Goal: Task Accomplishment & Management: Complete application form

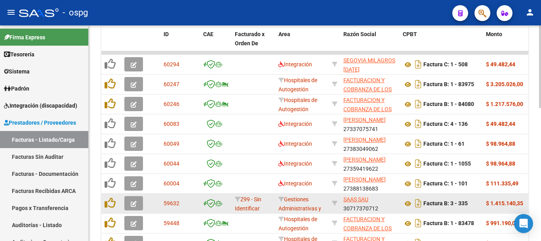
scroll to position [189, 0]
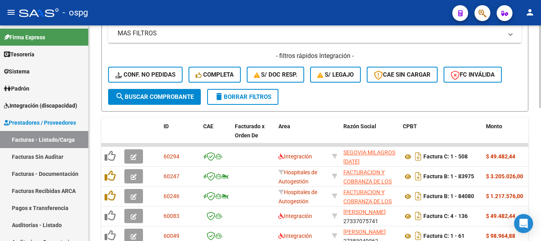
click at [247, 96] on span "delete Borrar Filtros" at bounding box center [242, 96] width 57 height 7
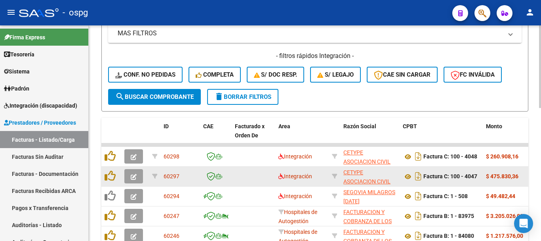
click at [133, 178] on icon "button" at bounding box center [134, 177] width 6 height 6
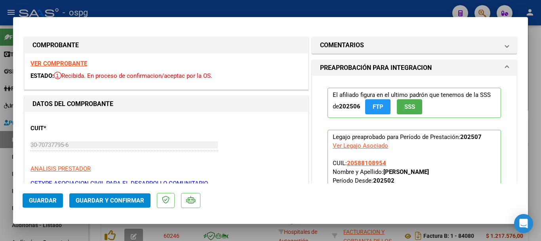
click at [71, 63] on strong "VER COMPROBANTE" at bounding box center [59, 63] width 57 height 7
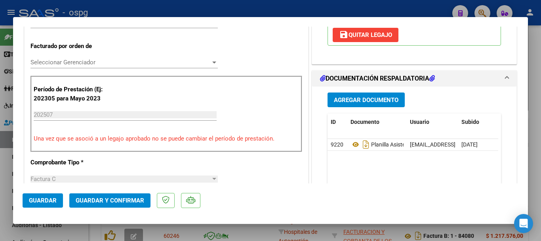
scroll to position [238, 0]
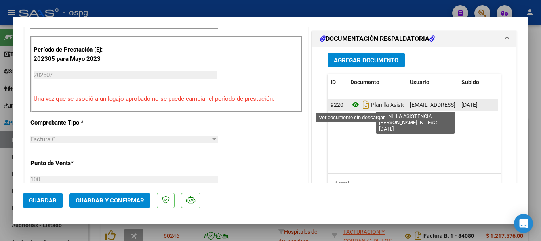
click at [355, 105] on icon at bounding box center [356, 105] width 10 height 10
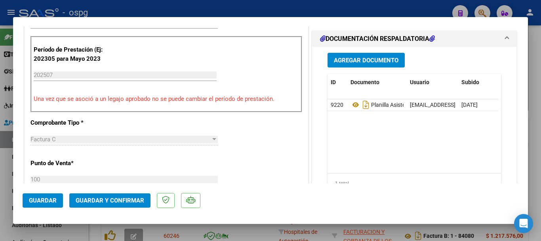
click at [530, 166] on div at bounding box center [270, 120] width 541 height 241
type input "$ 0,00"
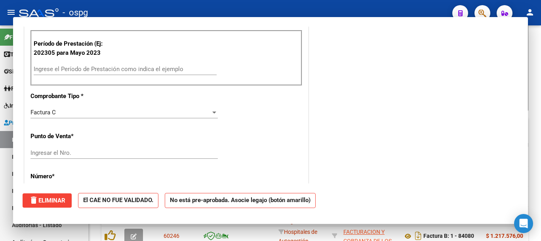
scroll to position [232, 0]
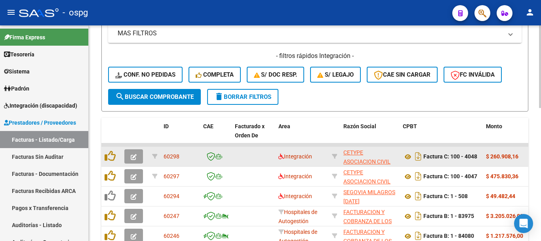
click at [134, 158] on icon "button" at bounding box center [134, 157] width 6 height 6
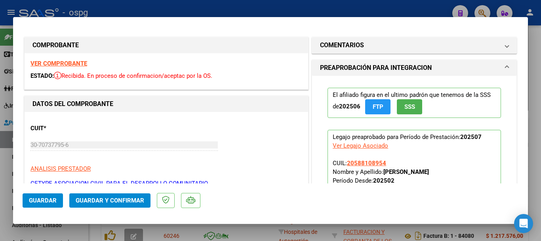
click at [78, 62] on strong "VER COMPROBANTE" at bounding box center [59, 63] width 57 height 7
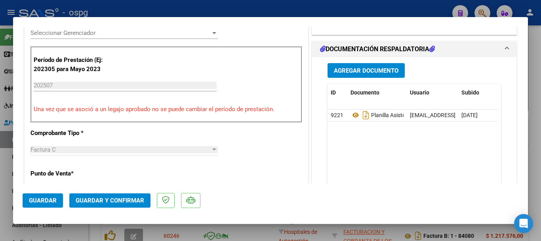
scroll to position [238, 0]
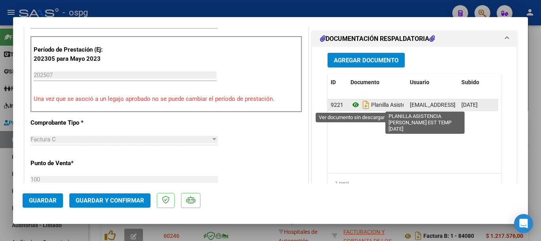
click at [351, 104] on icon at bounding box center [356, 105] width 10 height 10
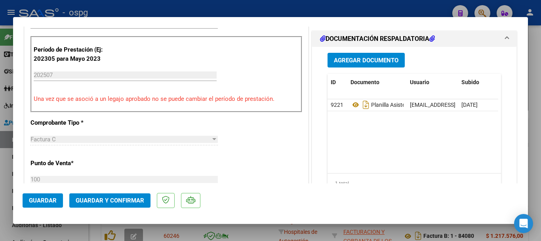
click at [537, 142] on div at bounding box center [270, 120] width 541 height 241
type input "$ 0,00"
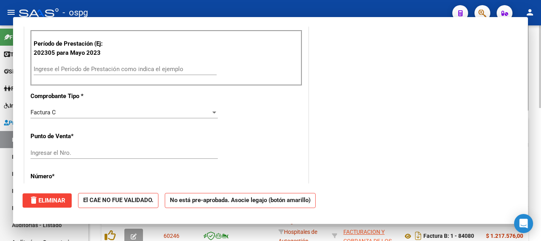
scroll to position [232, 0]
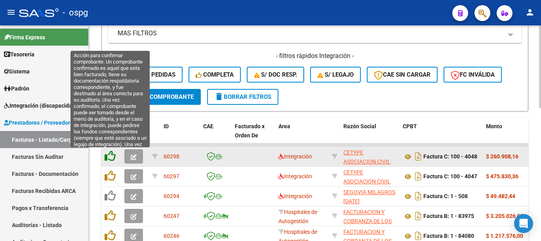
click at [114, 157] on icon at bounding box center [110, 155] width 11 height 11
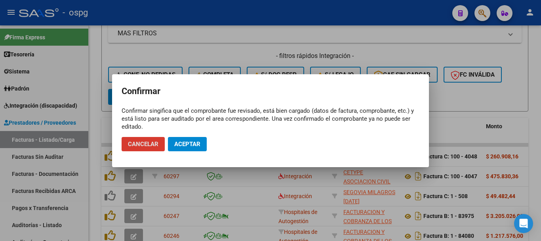
click at [195, 144] on span "Aceptar" at bounding box center [187, 143] width 26 height 7
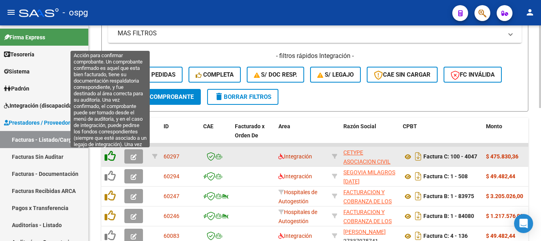
click at [110, 155] on icon at bounding box center [110, 155] width 11 height 11
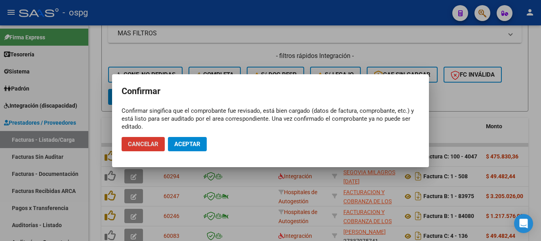
click at [199, 142] on span "Aceptar" at bounding box center [187, 143] width 26 height 7
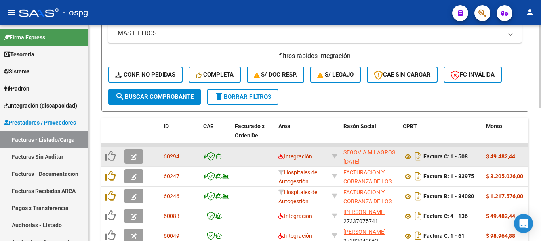
click at [135, 157] on icon "button" at bounding box center [134, 157] width 6 height 6
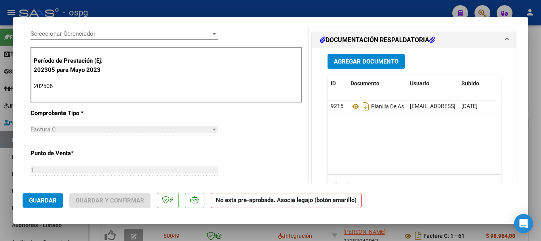
scroll to position [238, 0]
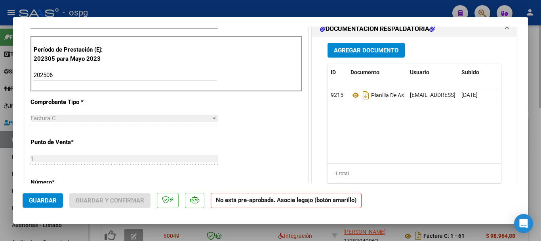
click at [540, 169] on div at bounding box center [270, 120] width 541 height 241
type input "$ 0,00"
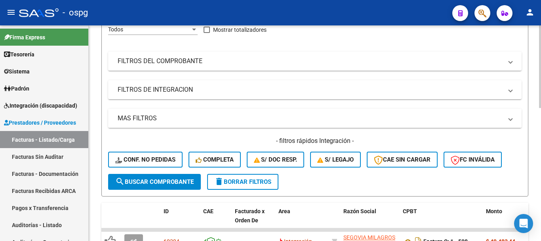
scroll to position [110, 0]
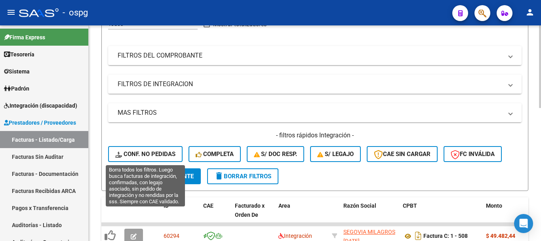
click at [140, 155] on span "Conf. no pedidas" at bounding box center [145, 153] width 60 height 7
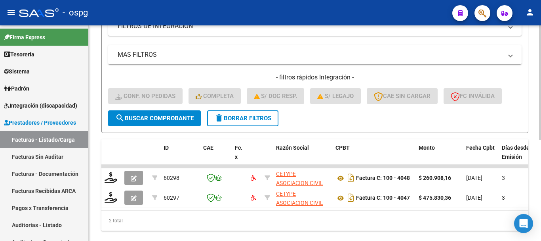
scroll to position [189, 0]
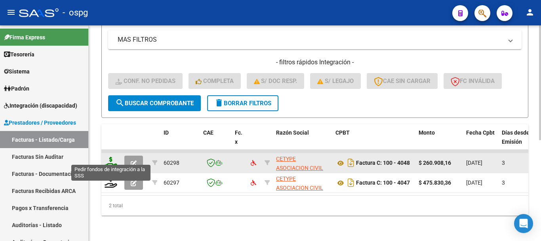
click at [109, 159] on icon at bounding box center [111, 162] width 13 height 11
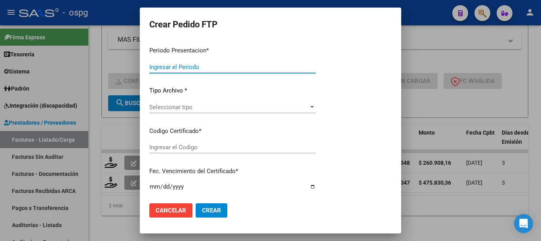
type input "202507"
type input "$ 260.908,16"
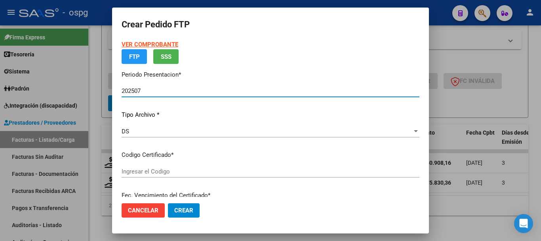
type input "5195291697"
type input "[DATE]"
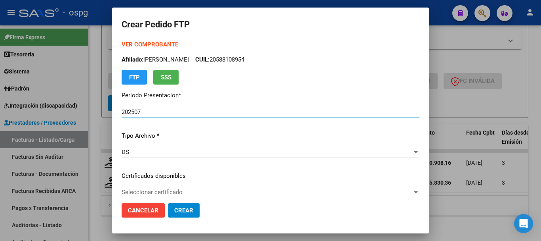
scroll to position [0, 0]
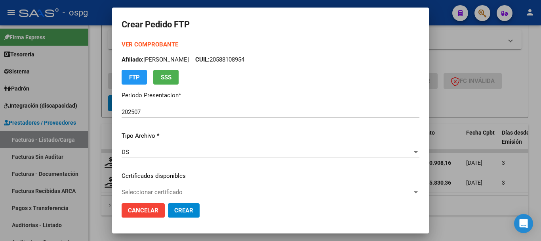
click at [153, 46] on strong "VER COMPROBANTE" at bounding box center [150, 44] width 57 height 7
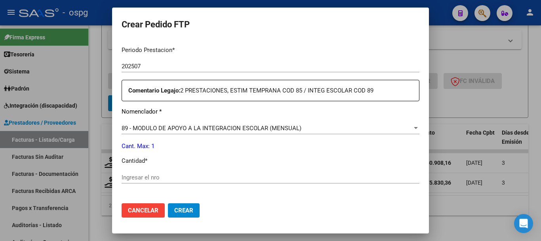
scroll to position [277, 0]
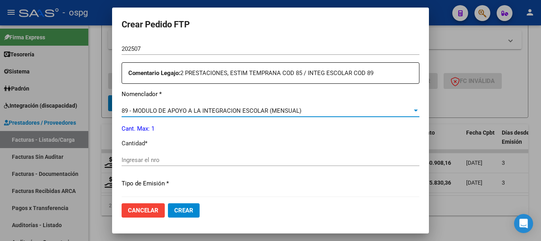
click at [262, 110] on span "89 - MODULO DE APOYO A LA INTEGRACION ESCOLAR (MENSUAL)" at bounding box center [212, 110] width 180 height 7
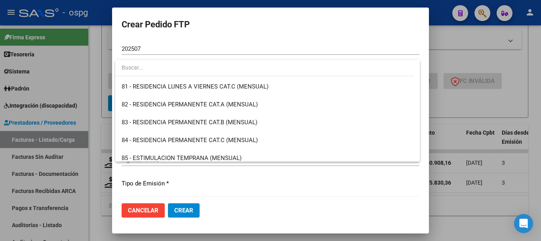
scroll to position [1467, 0]
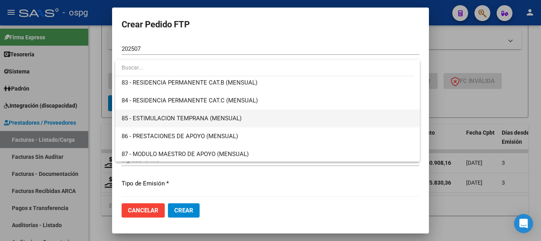
click at [266, 117] on span "85 - ESTIMULACION TEMPRANA (MENSUAL)" at bounding box center [268, 118] width 292 height 18
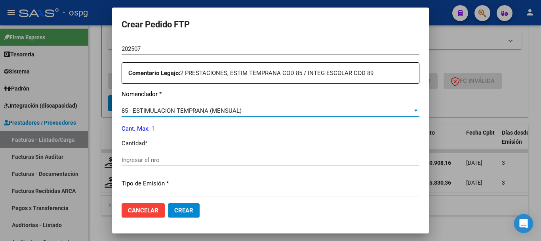
click at [234, 159] on input "Ingresar el nro" at bounding box center [271, 159] width 298 height 7
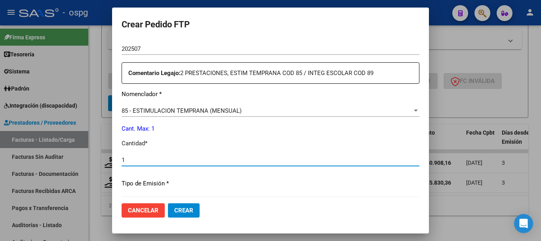
type input "1"
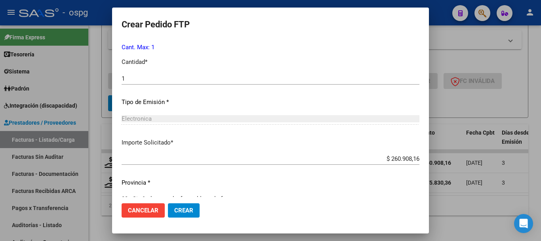
scroll to position [374, 0]
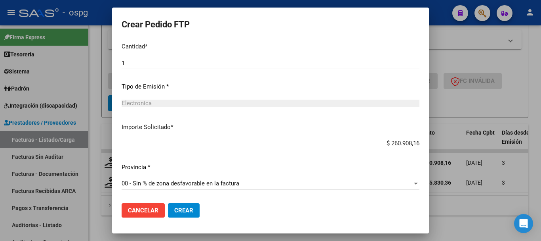
click at [184, 207] on span "Crear" at bounding box center [183, 210] width 19 height 7
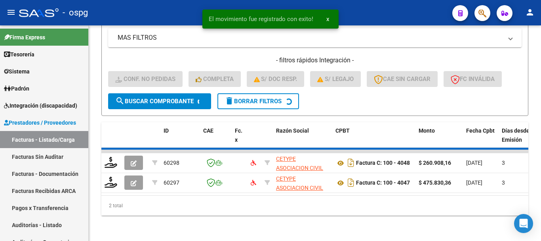
scroll to position [169, 0]
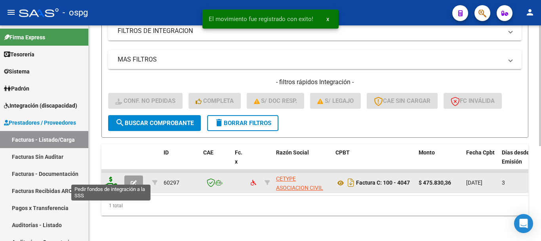
click at [112, 180] on icon at bounding box center [111, 181] width 13 height 11
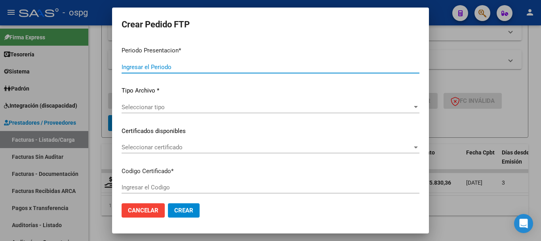
type input "202507"
type input "$ 475.830,36"
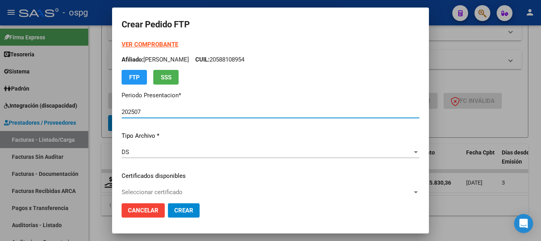
type input "5195291697"
type input "[DATE]"
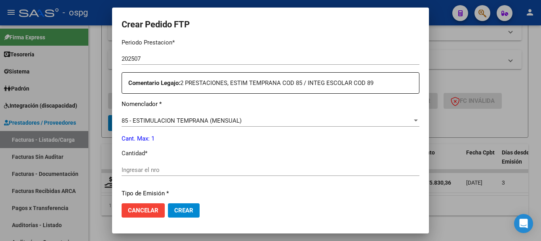
scroll to position [277, 0]
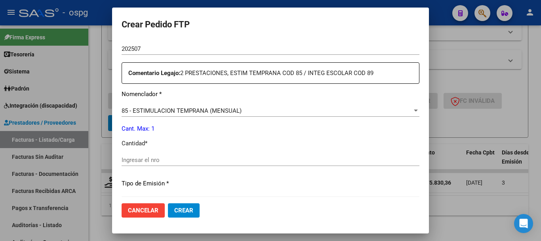
click at [202, 111] on span "85 - ESTIMULACION TEMPRANA (MENSUAL)" at bounding box center [182, 110] width 120 height 7
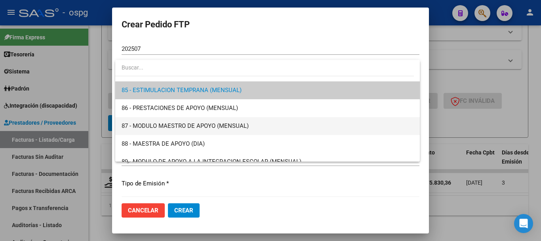
scroll to position [1514, 0]
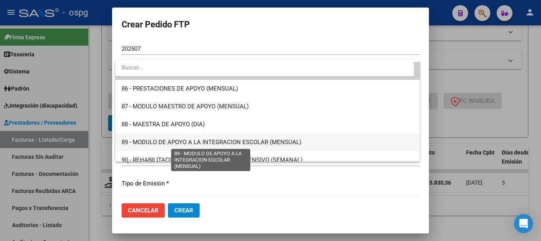
click at [199, 142] on span "89 - MODULO DE APOYO A LA INTEGRACION ESCOLAR (MENSUAL)" at bounding box center [212, 141] width 180 height 7
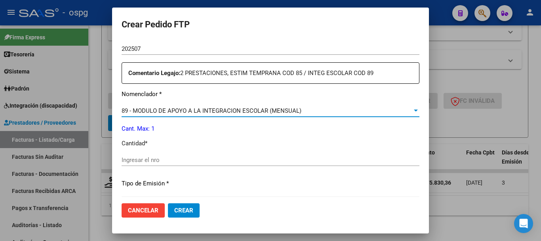
click at [179, 163] on input "Ingresar el nro" at bounding box center [271, 159] width 298 height 7
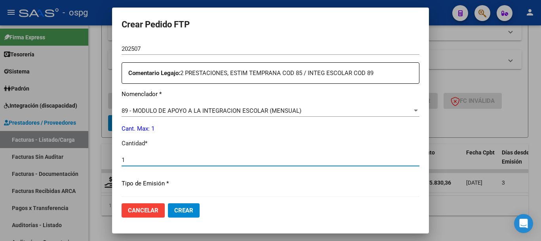
type input "1"
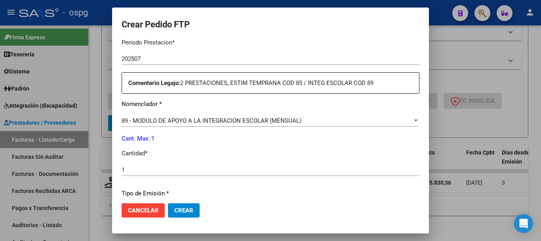
scroll to position [317, 0]
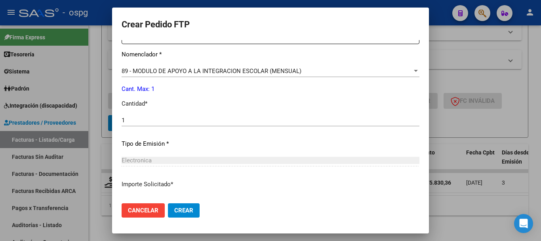
click at [186, 209] on span "Crear" at bounding box center [183, 210] width 19 height 7
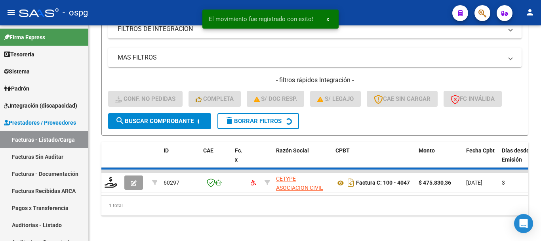
scroll to position [157, 0]
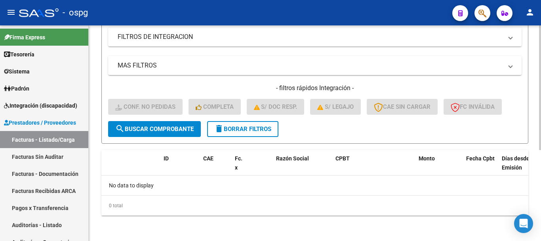
click at [256, 132] on span "delete Borrar Filtros" at bounding box center [242, 128] width 57 height 7
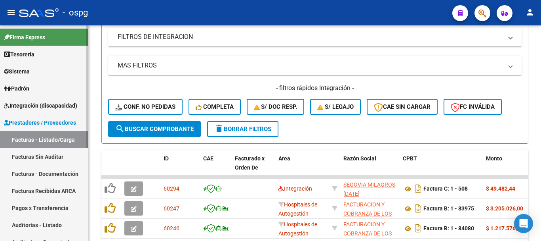
click at [55, 110] on link "Integración (discapacidad)" at bounding box center [44, 105] width 88 height 17
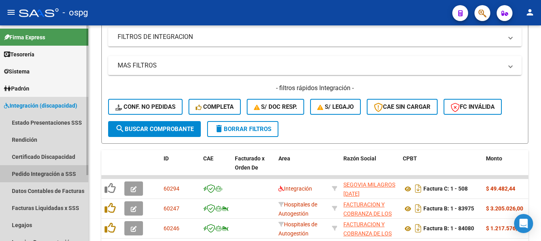
click at [40, 177] on link "Pedido Integración a SSS" at bounding box center [44, 173] width 88 height 17
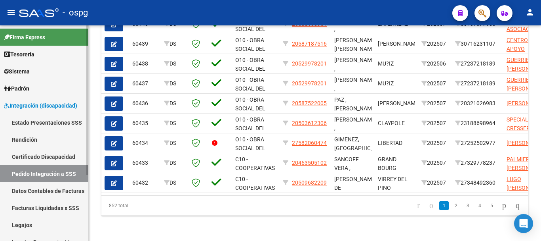
scroll to position [55, 0]
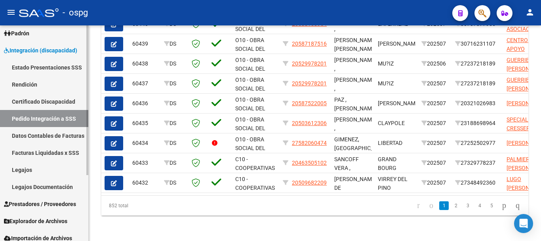
click at [67, 205] on span "Prestadores / Proveedores" at bounding box center [40, 203] width 72 height 9
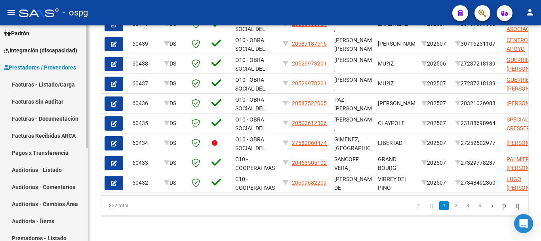
click at [57, 84] on link "Facturas - Listado/Carga" at bounding box center [44, 84] width 88 height 17
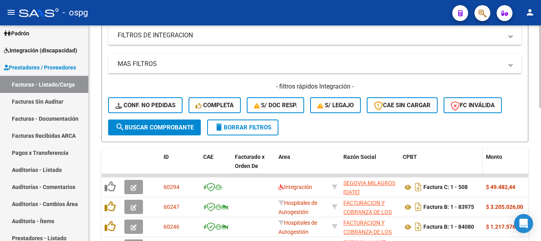
scroll to position [198, 0]
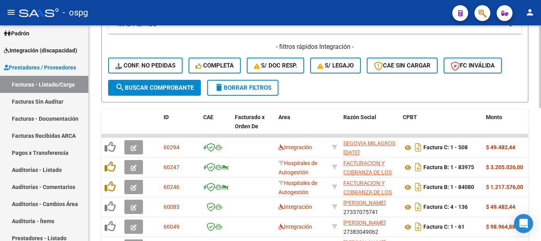
click at [246, 88] on span "delete Borrar Filtros" at bounding box center [242, 87] width 57 height 7
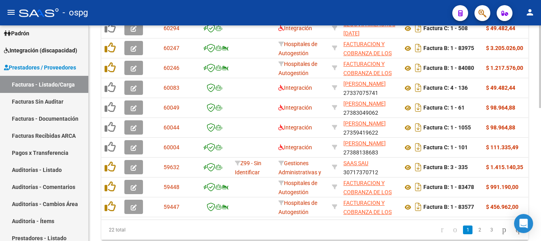
scroll to position [348, 0]
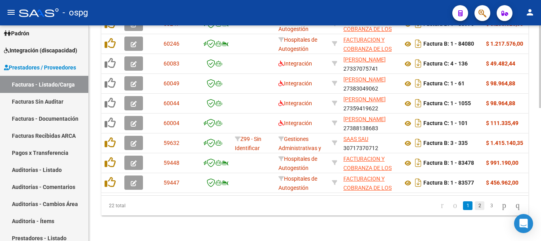
click at [475, 206] on link "2" at bounding box center [480, 205] width 10 height 9
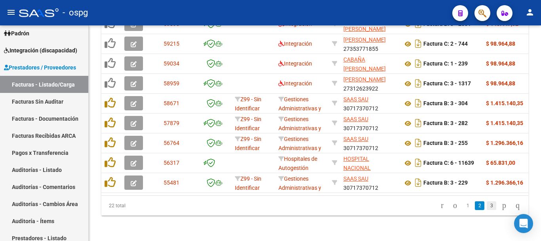
click at [487, 208] on link "3" at bounding box center [492, 205] width 10 height 9
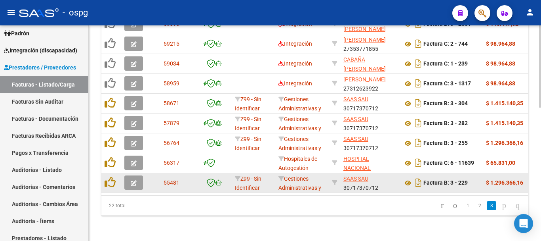
scroll to position [189, 0]
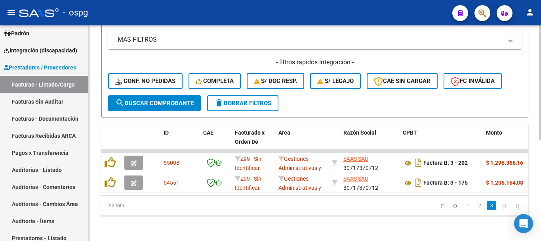
click at [249, 99] on span "delete Borrar Filtros" at bounding box center [242, 102] width 57 height 7
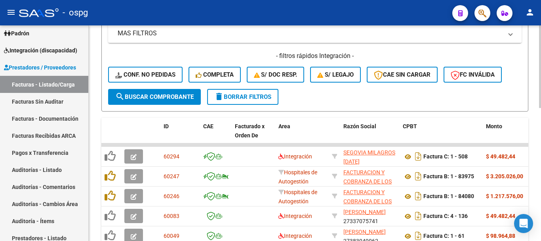
click at [249, 98] on span "delete Borrar Filtros" at bounding box center [242, 96] width 57 height 7
